Goal: Task Accomplishment & Management: Use online tool/utility

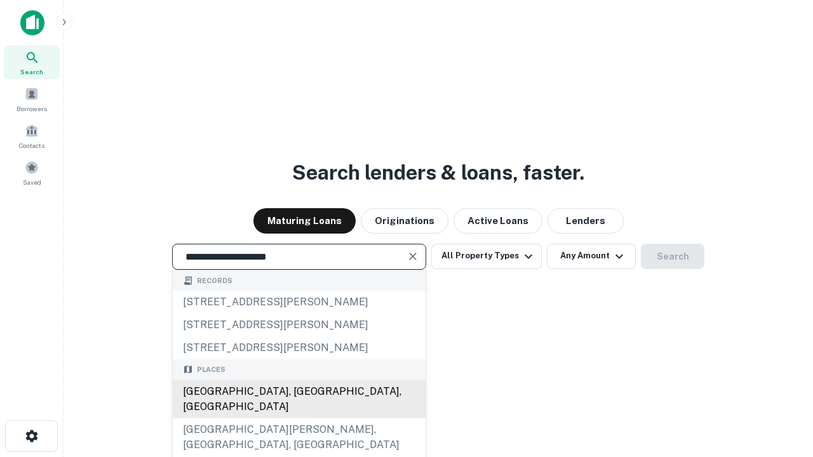
click at [299, 419] on div "[GEOGRAPHIC_DATA], [GEOGRAPHIC_DATA], [GEOGRAPHIC_DATA]" at bounding box center [299, 400] width 253 height 38
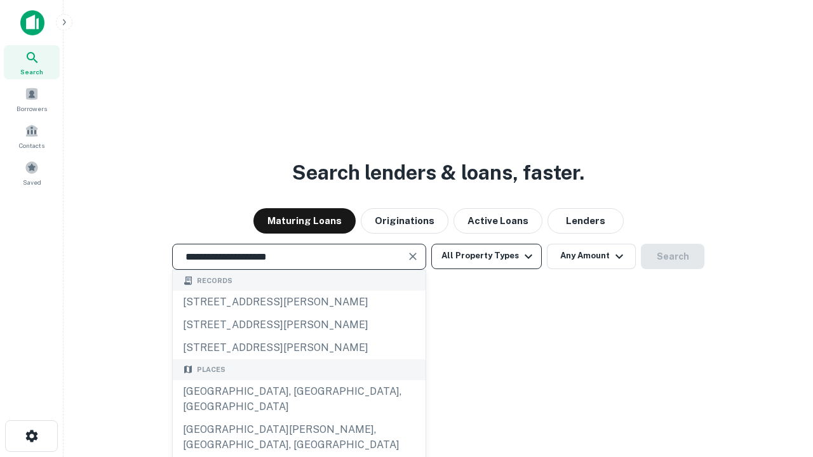
type input "**********"
click at [487, 256] on button "All Property Types" at bounding box center [486, 256] width 111 height 25
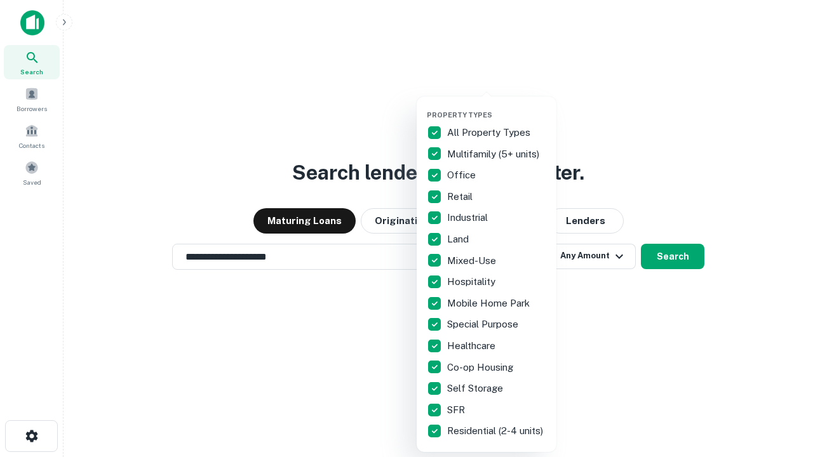
click at [497, 107] on button "button" at bounding box center [497, 107] width 140 height 1
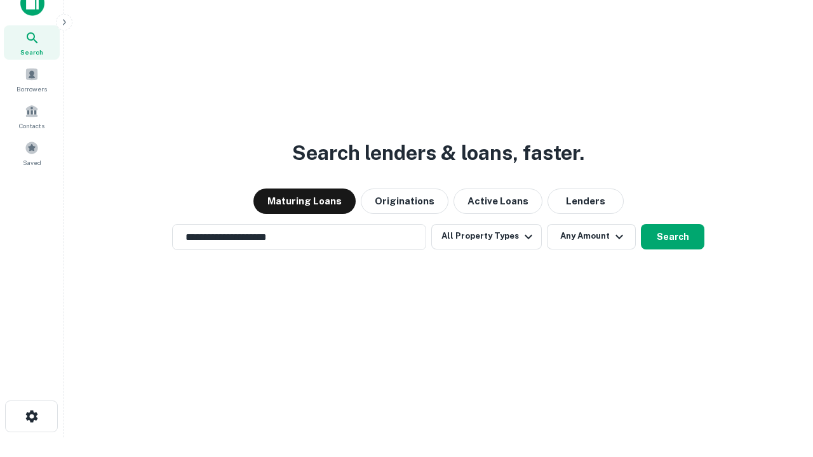
scroll to position [8, 153]
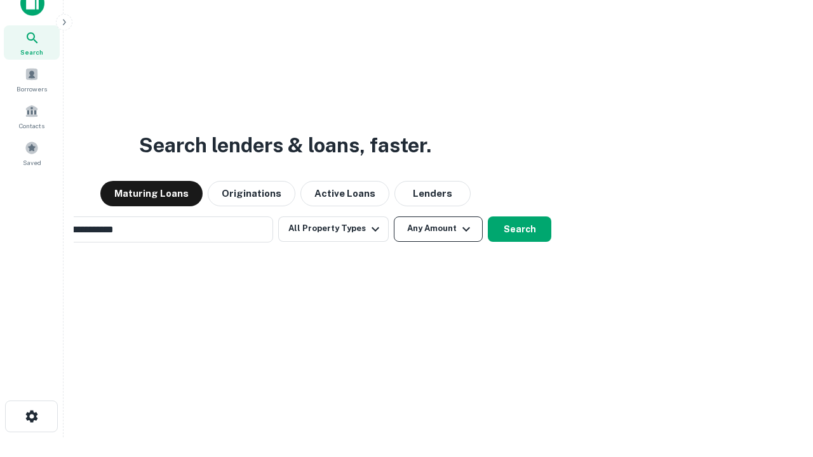
click at [394, 217] on button "Any Amount" at bounding box center [438, 229] width 89 height 25
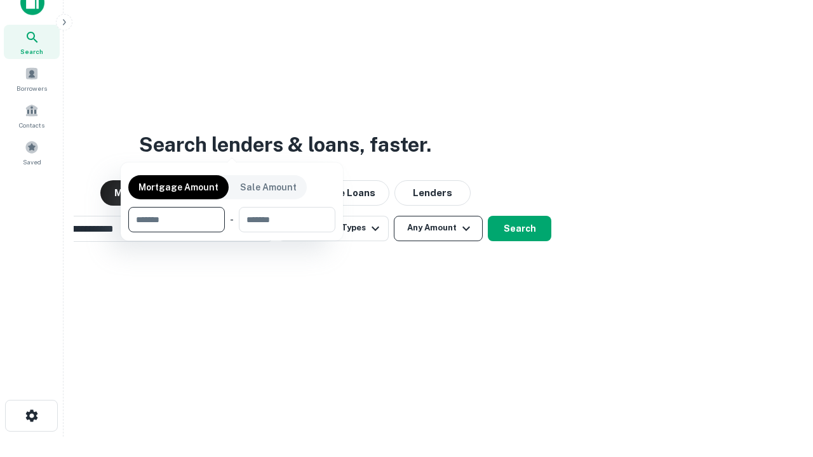
scroll to position [91, 360]
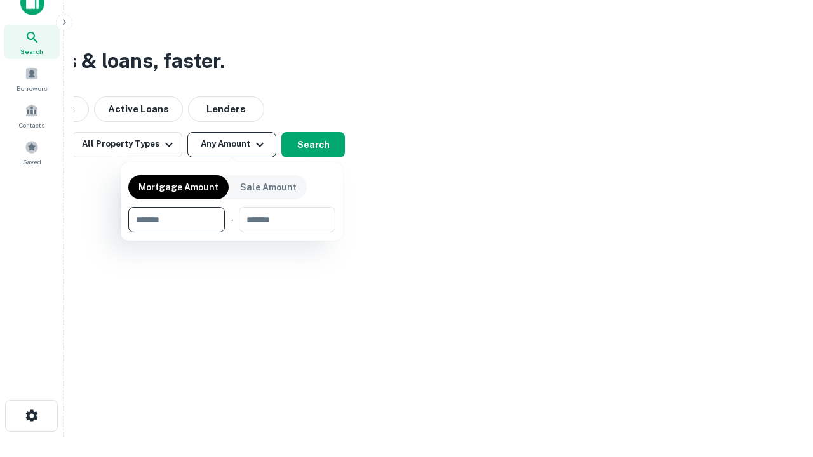
type input "*******"
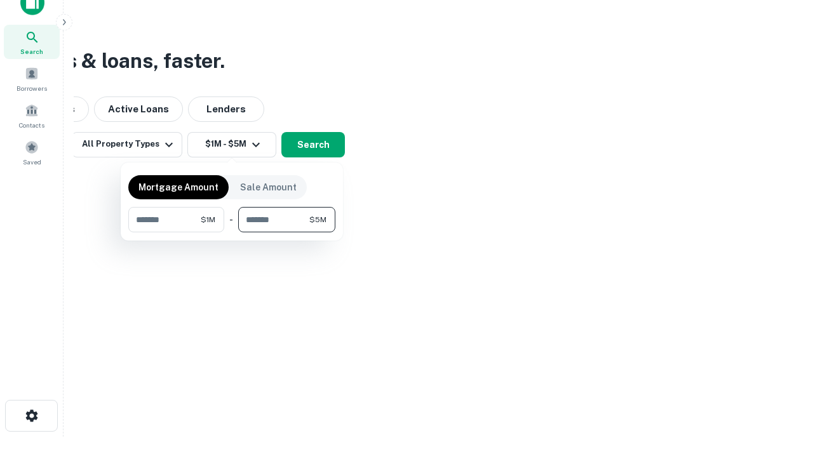
type input "*******"
click at [232, 233] on button "button" at bounding box center [231, 233] width 207 height 1
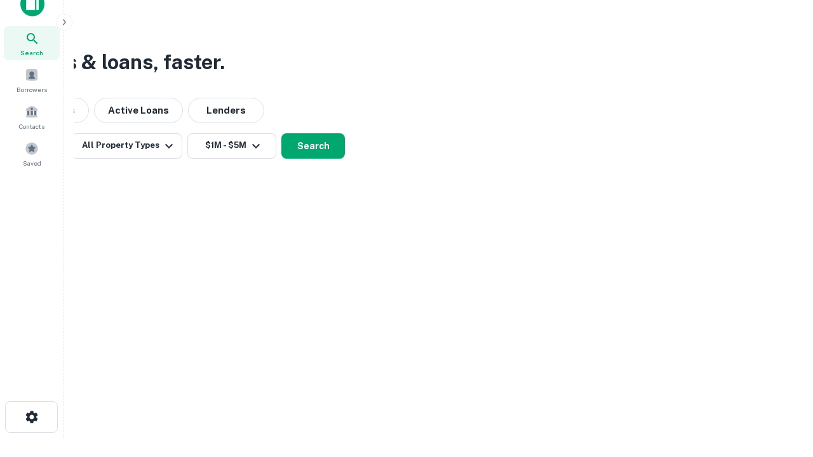
scroll to position [8, 234]
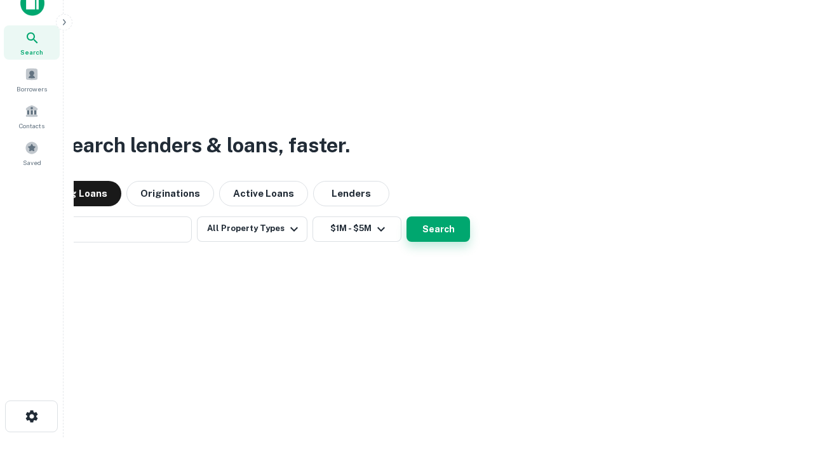
click at [407, 217] on button "Search" at bounding box center [439, 229] width 64 height 25
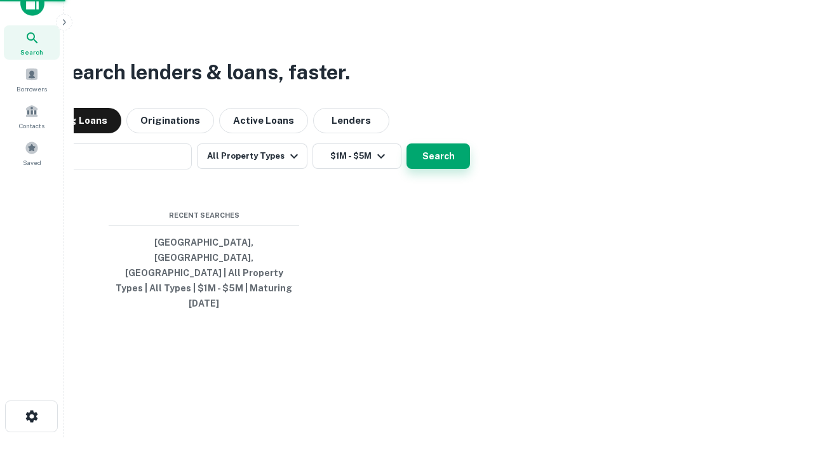
scroll to position [34, 360]
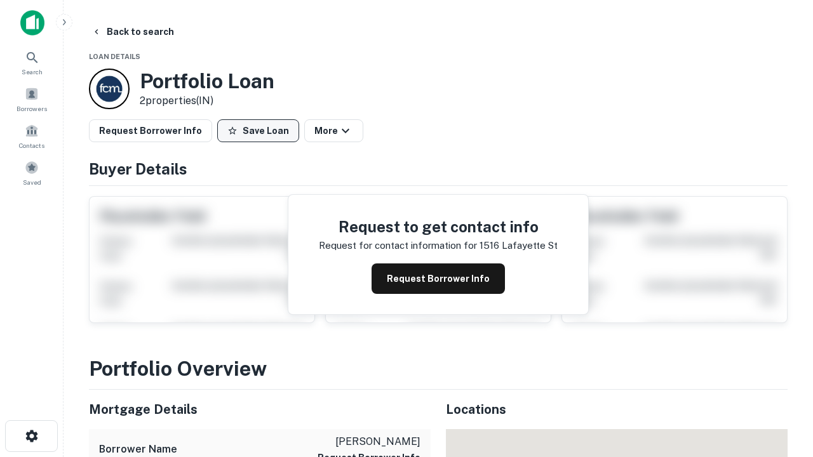
click at [258, 131] on button "Save Loan" at bounding box center [258, 130] width 82 height 23
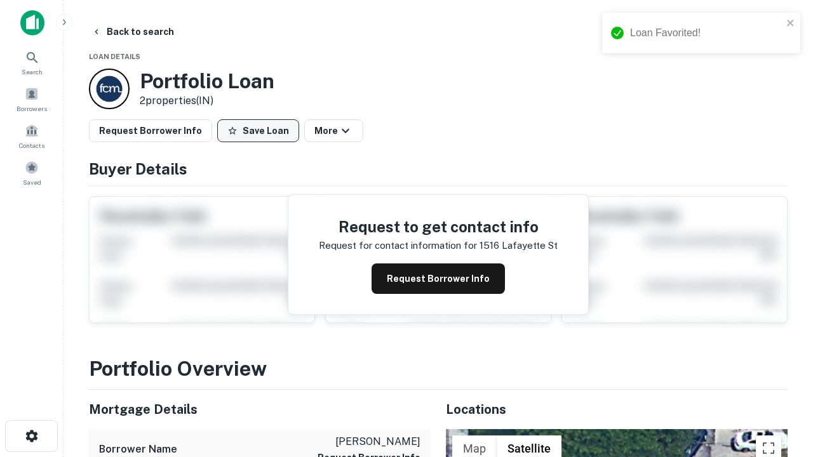
click at [261, 131] on button "Save Loan" at bounding box center [258, 130] width 82 height 23
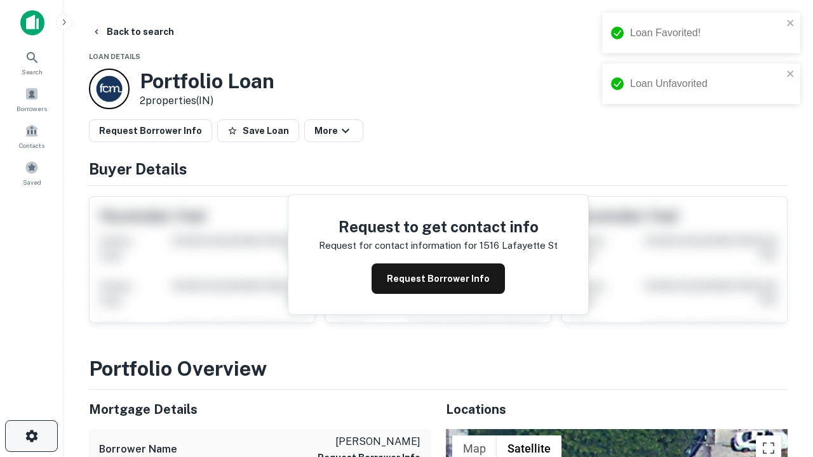
click at [31, 436] on icon "button" at bounding box center [31, 436] width 15 height 15
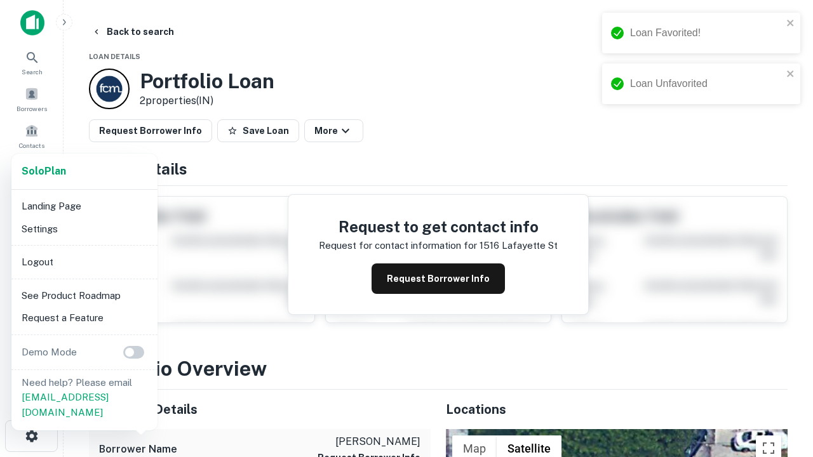
click at [84, 262] on li "Logout" at bounding box center [85, 262] width 136 height 23
